Goal: Task Accomplishment & Management: Use online tool/utility

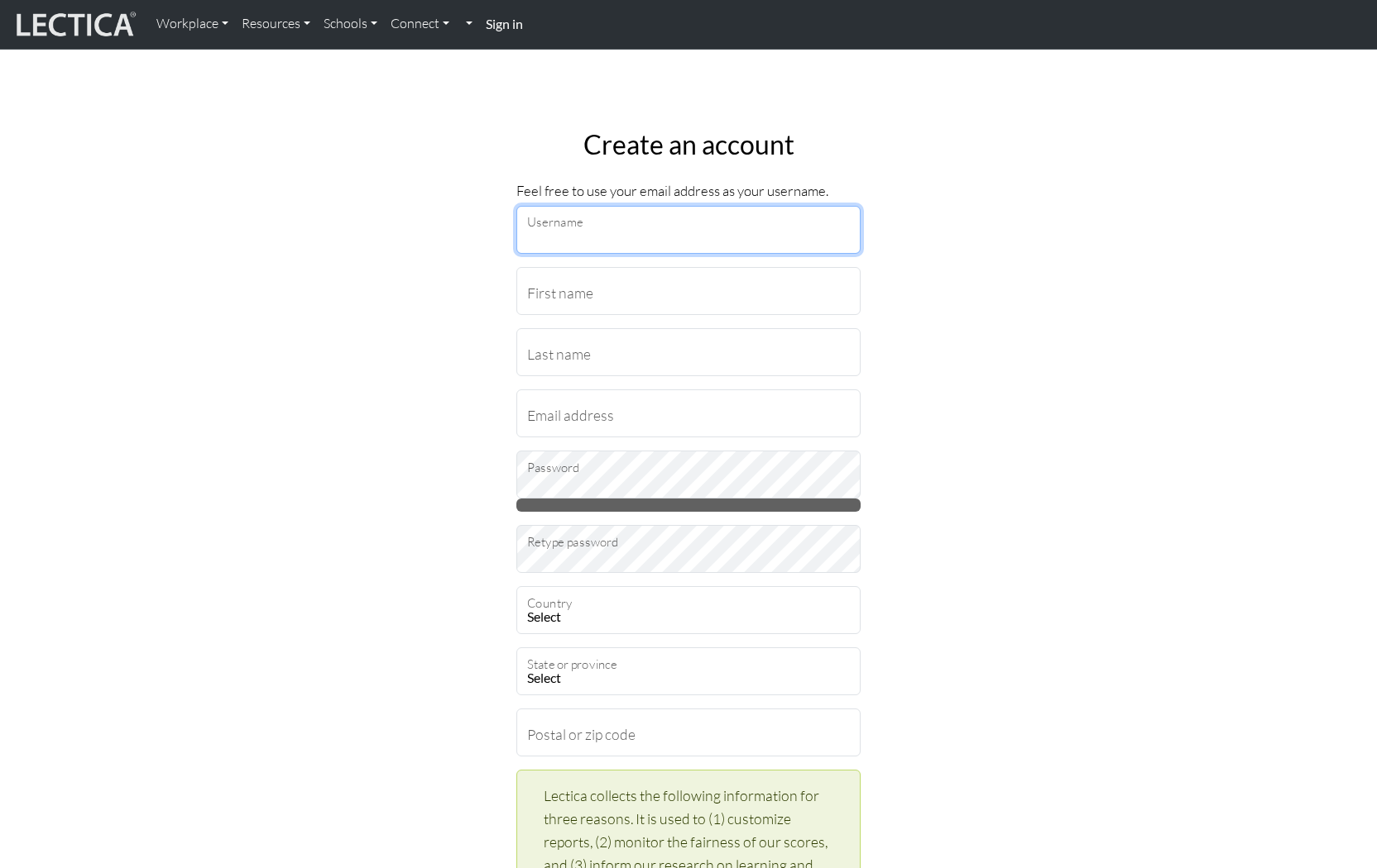
click at [685, 240] on input "Username" at bounding box center [688, 230] width 344 height 48
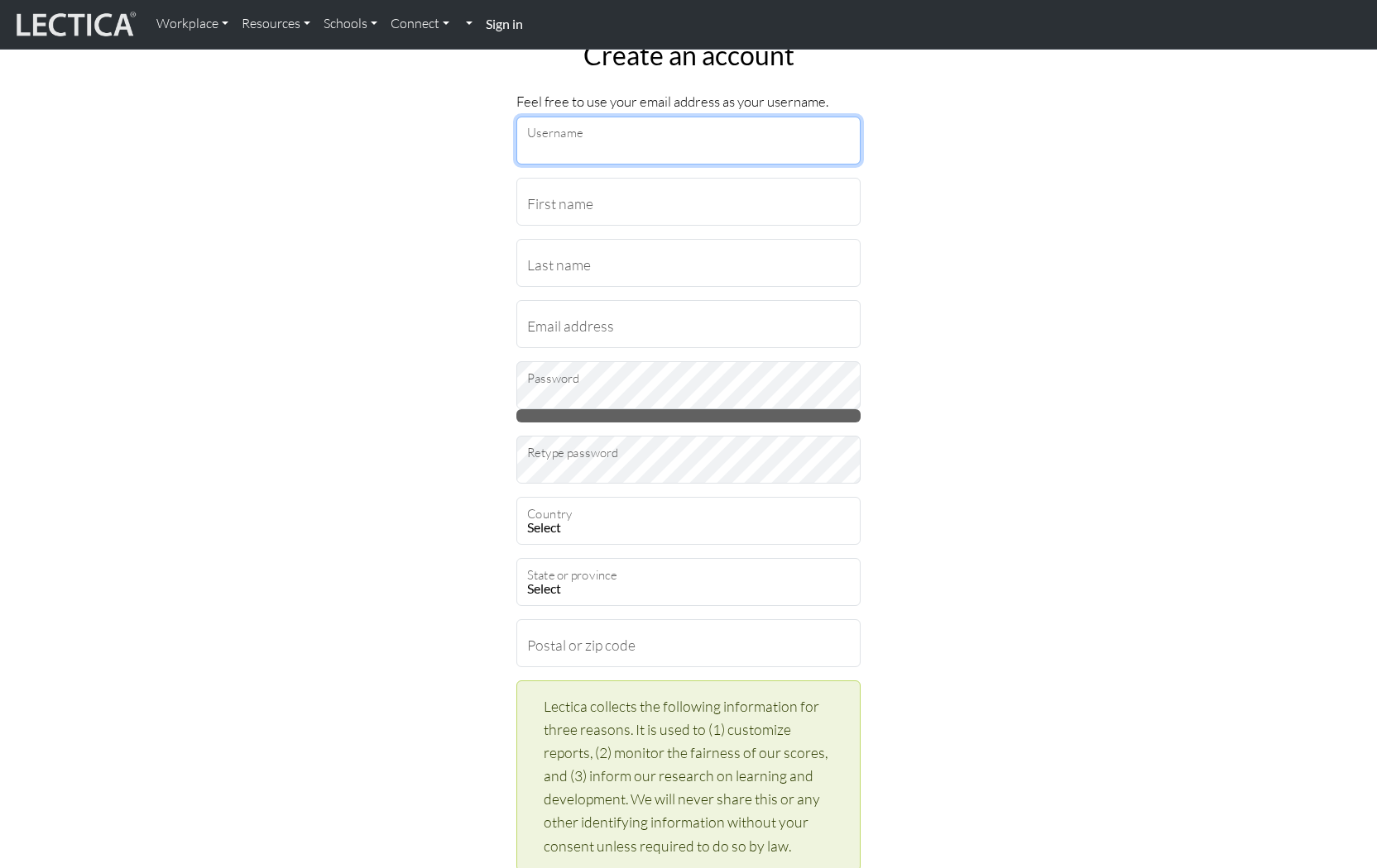
scroll to position [92, 0]
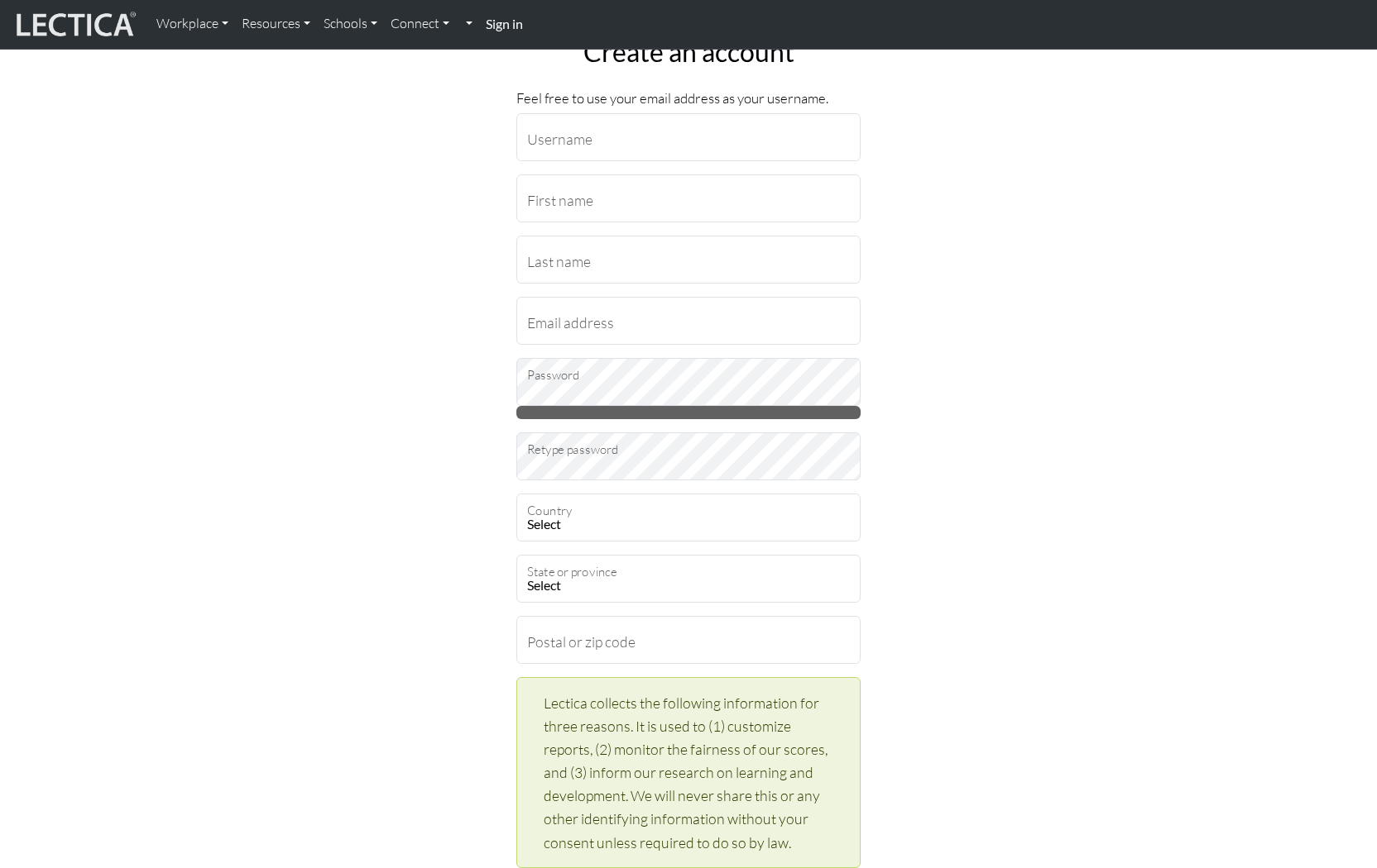
click at [504, 31] on strong "Sign in" at bounding box center [504, 24] width 37 height 16
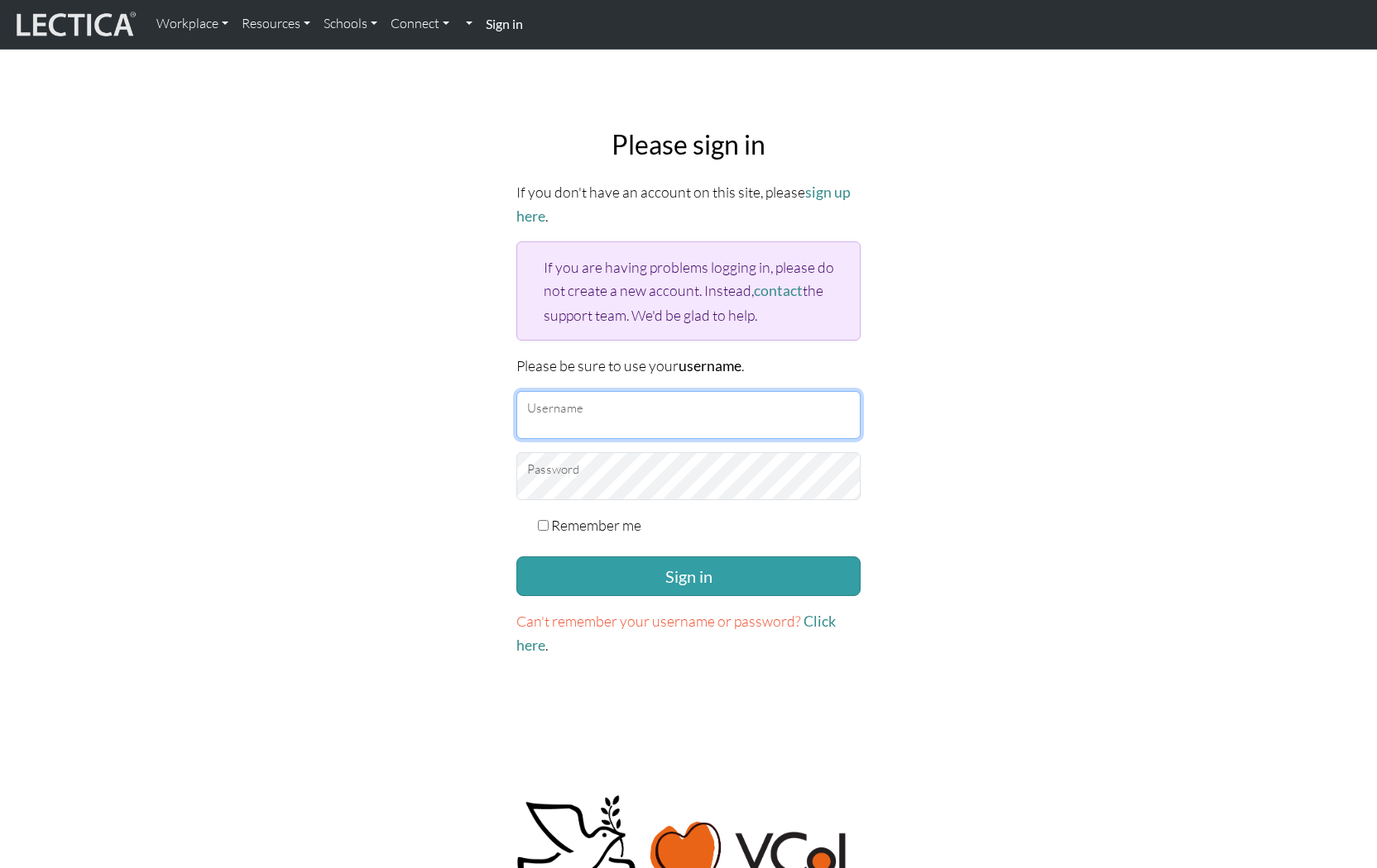
click at [737, 403] on input "Username" at bounding box center [688, 415] width 344 height 48
type input "hannahslee"
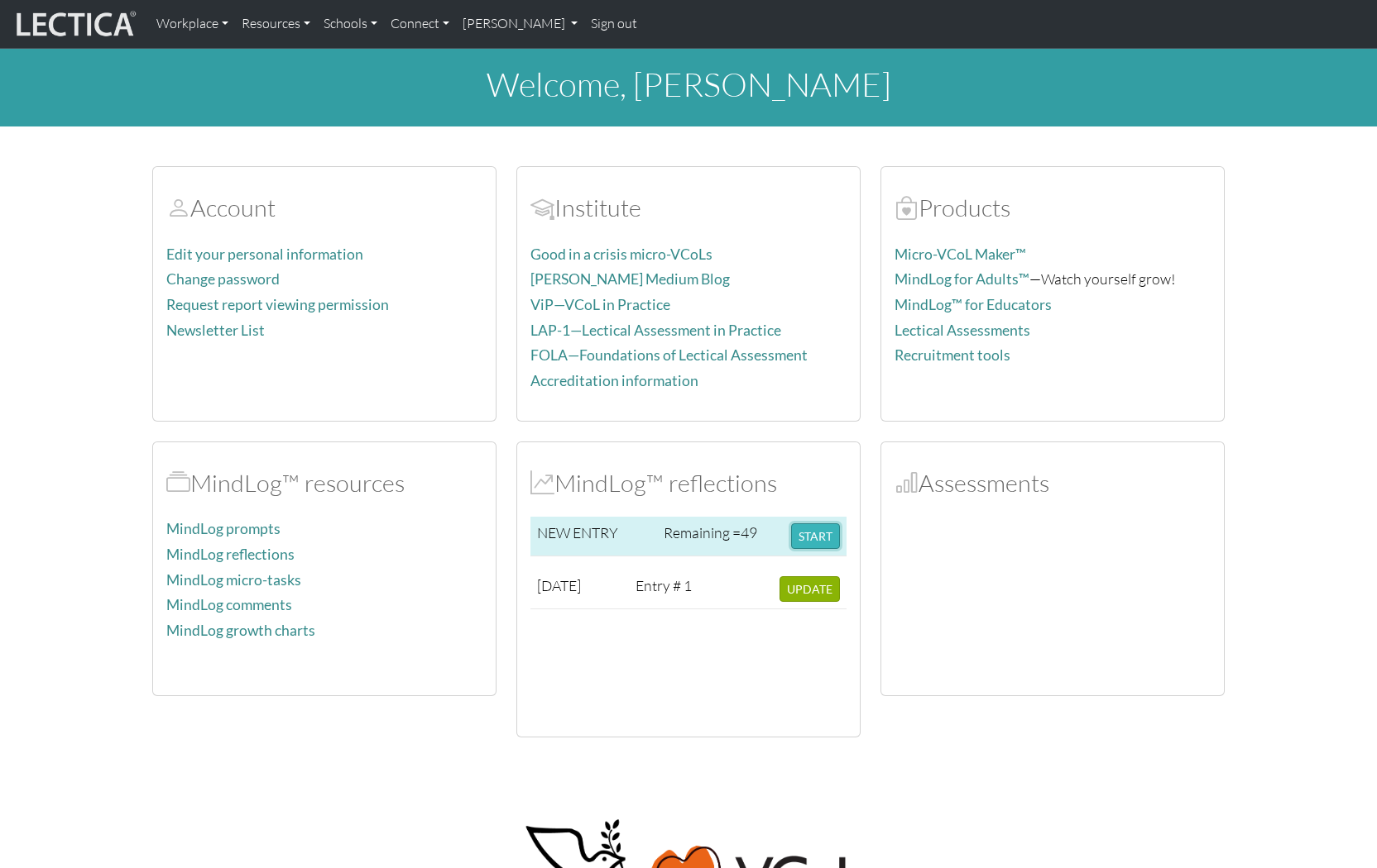
click at [807, 538] on button "START" at bounding box center [815, 536] width 48 height 26
